Goal: Navigation & Orientation: Find specific page/section

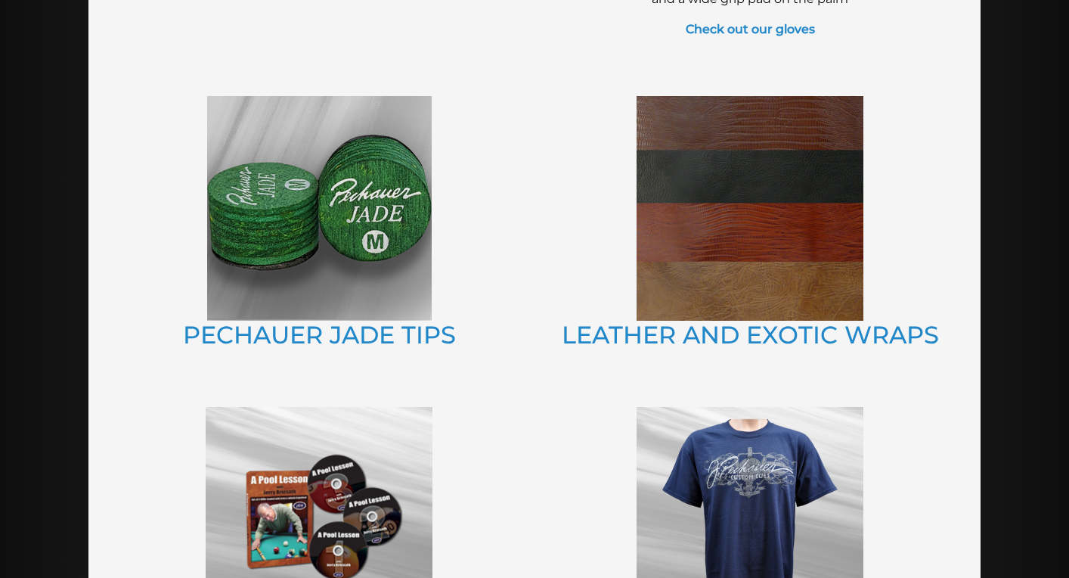
scroll to position [999, 0]
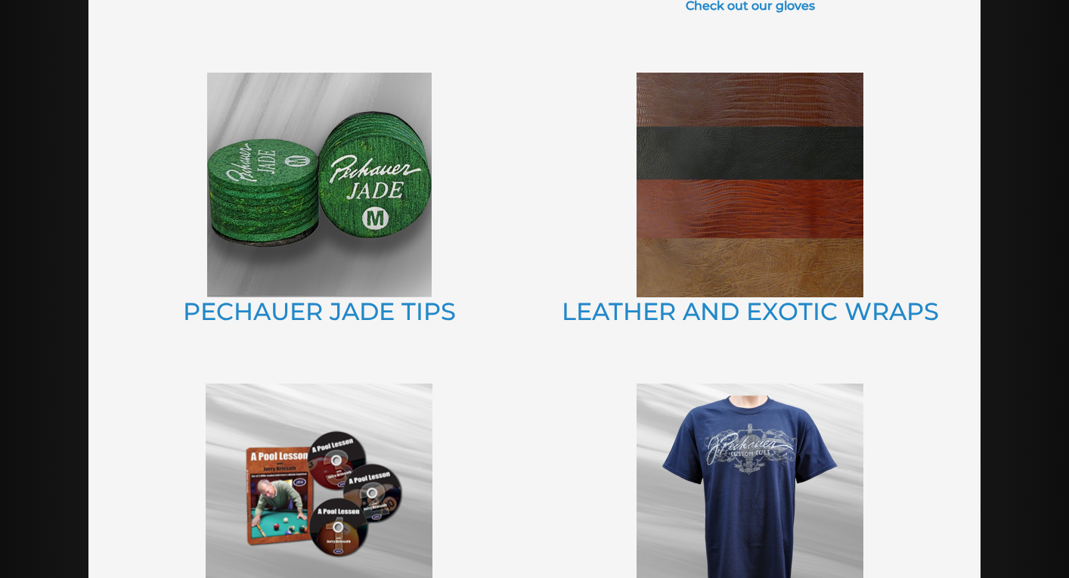
click at [715, 201] on img at bounding box center [750, 185] width 227 height 225
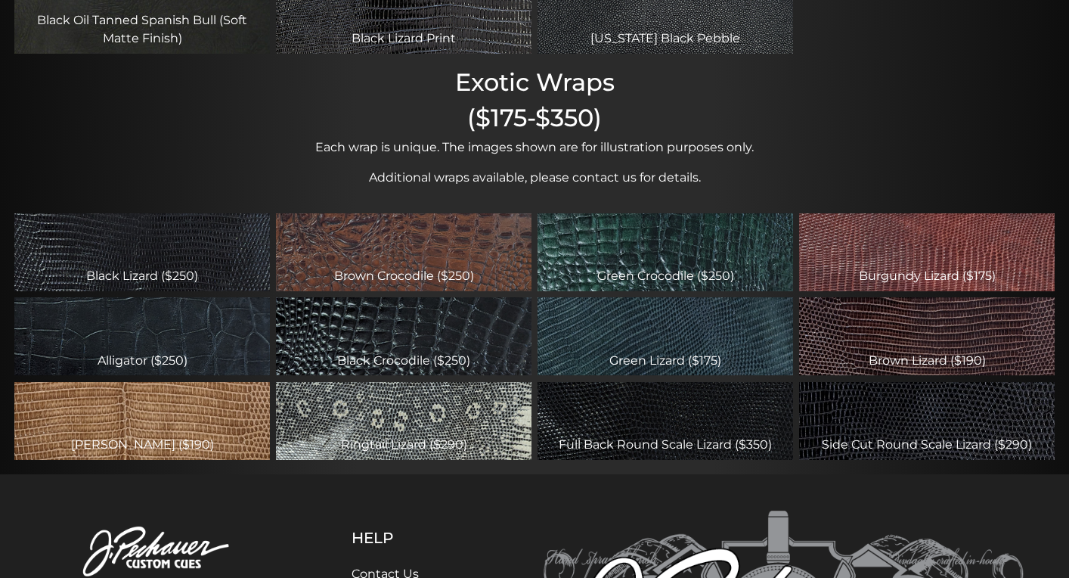
scroll to position [455, 0]
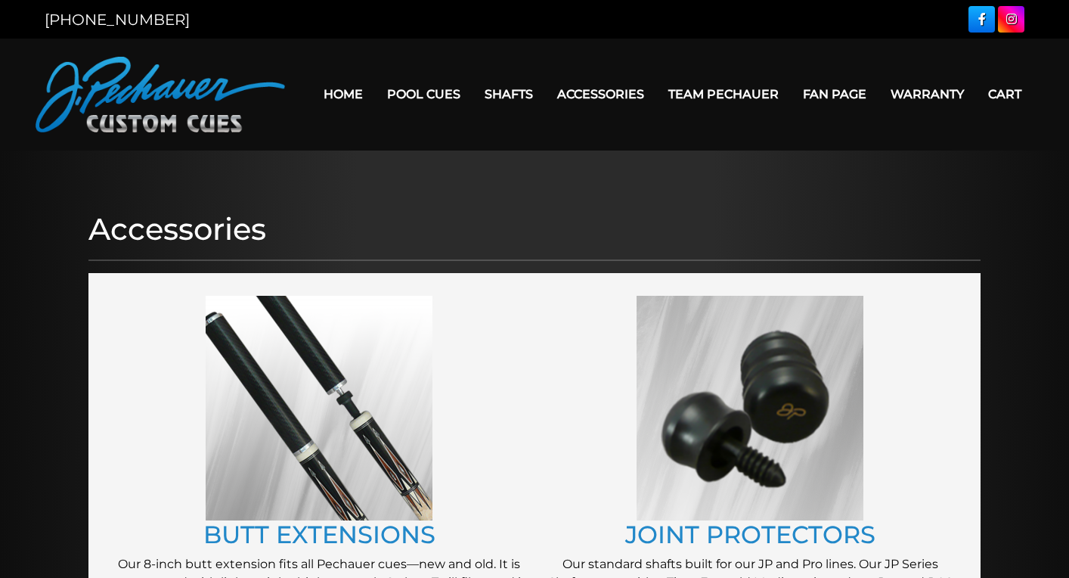
scroll to position [999, 0]
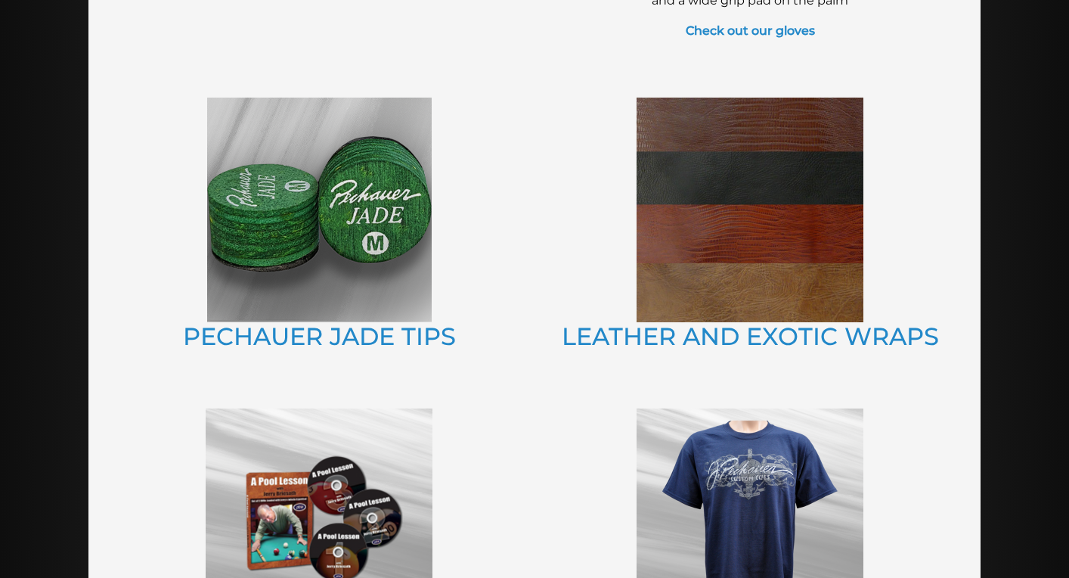
scroll to position [937, 0]
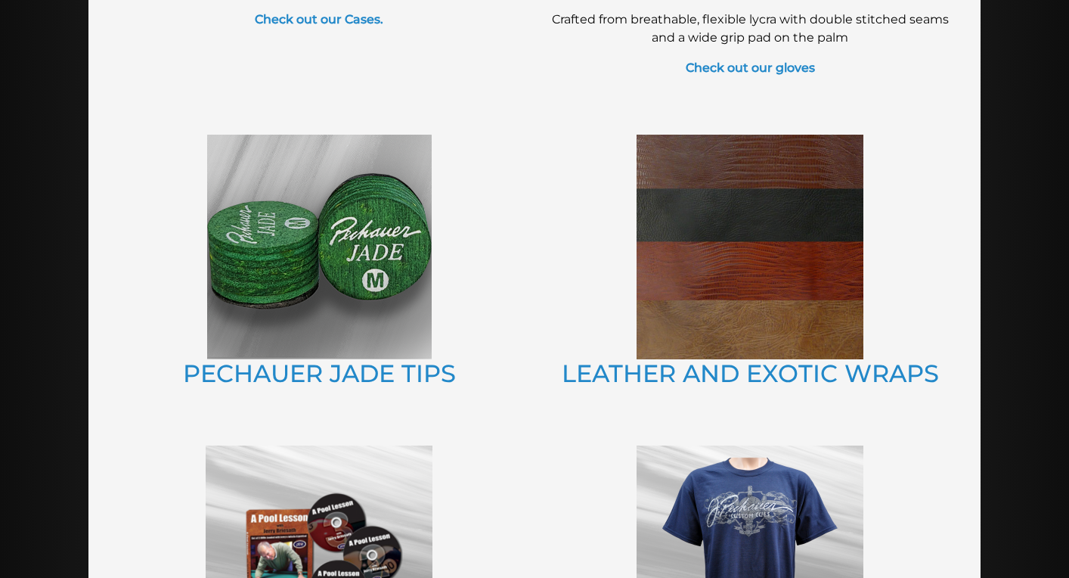
click at [728, 245] on img at bounding box center [750, 247] width 227 height 225
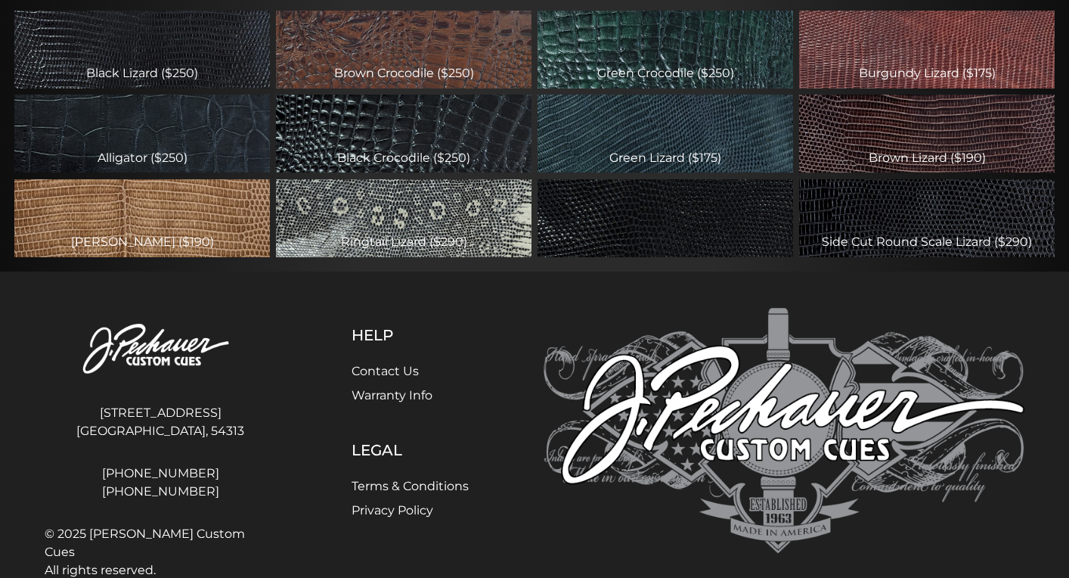
scroll to position [698, 0]
